Goal: Task Accomplishment & Management: Use online tool/utility

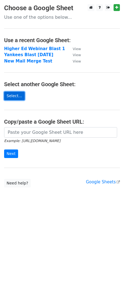
click at [20, 95] on link "Select..." at bounding box center [14, 96] width 21 height 9
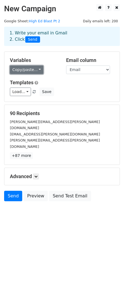
click at [28, 70] on link "Copy/paste..." at bounding box center [27, 70] width 34 height 9
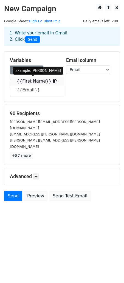
click at [27, 81] on link "{{First Name}}" at bounding box center [37, 81] width 54 height 9
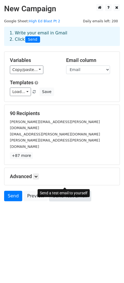
click at [58, 191] on link "Send Test Email" at bounding box center [70, 196] width 42 height 10
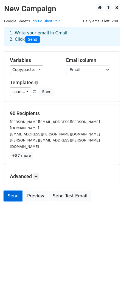
click at [13, 191] on link "Send" at bounding box center [13, 196] width 18 height 10
